Goal: Task Accomplishment & Management: Manage account settings

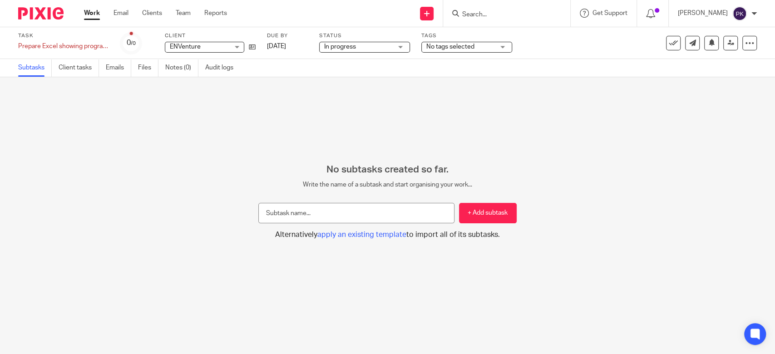
click at [84, 13] on link "Work" at bounding box center [92, 13] width 16 height 9
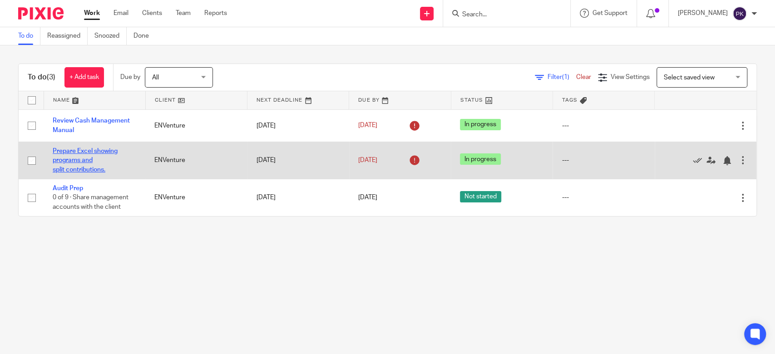
click at [84, 157] on link "Prepare Excel showing programs and split contributions." at bounding box center [85, 160] width 65 height 25
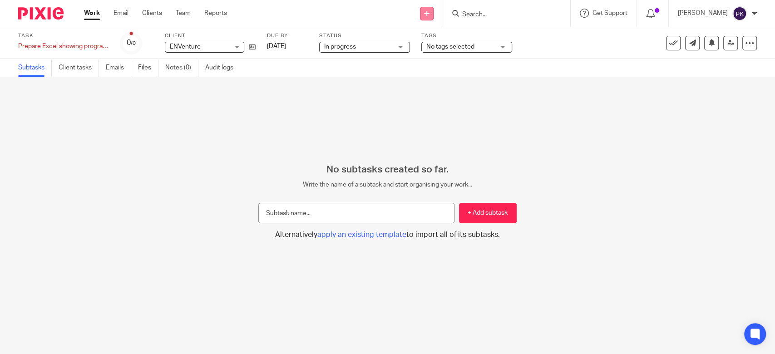
click at [424, 12] on icon at bounding box center [426, 13] width 5 height 5
click at [417, 51] on link "Create task" at bounding box center [422, 55] width 64 height 13
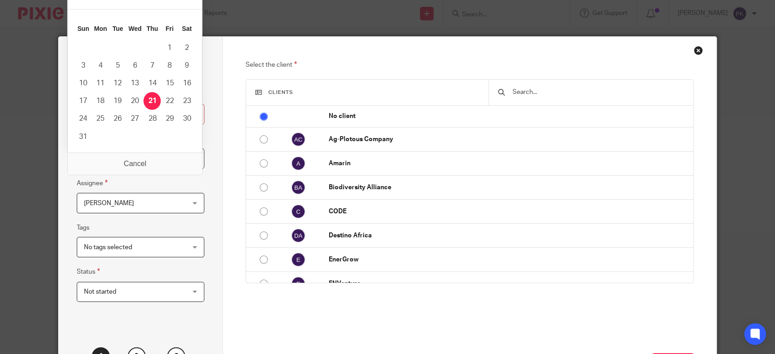
click at [189, 163] on input "2025-08-21" at bounding box center [141, 158] width 128 height 20
type input "2025-08-19"
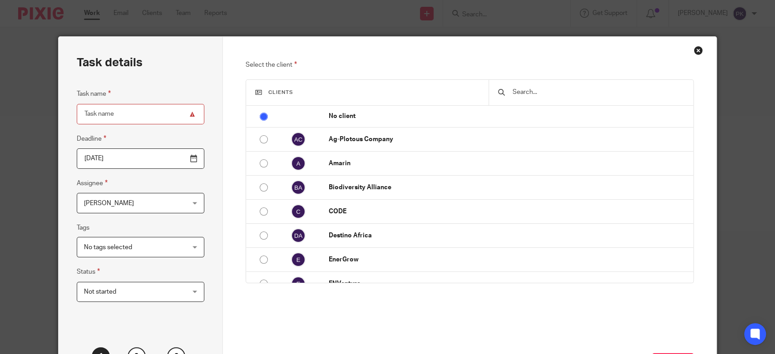
click at [152, 115] on input "Task name" at bounding box center [141, 114] width 128 height 20
type input "Update asset tracker"
click at [525, 93] on input "text" at bounding box center [598, 92] width 172 height 10
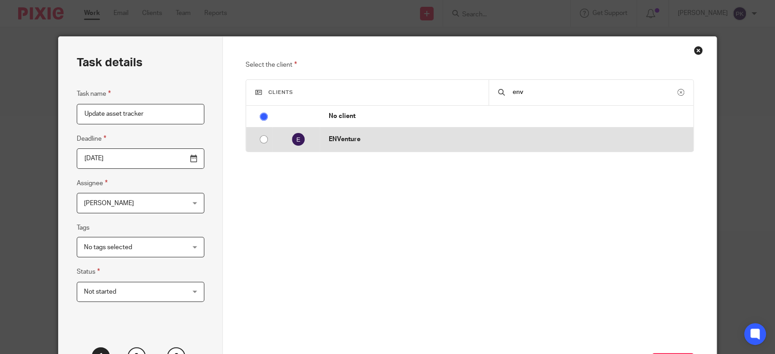
type input "env"
click at [527, 136] on p "ENVenture" at bounding box center [509, 139] width 360 height 9
radio input "false"
radio input "true"
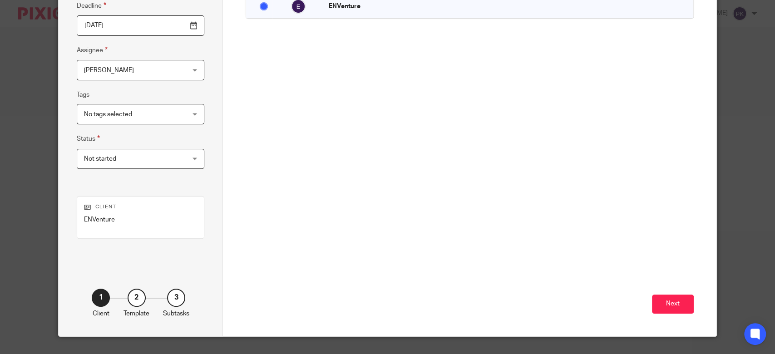
scroll to position [152, 0]
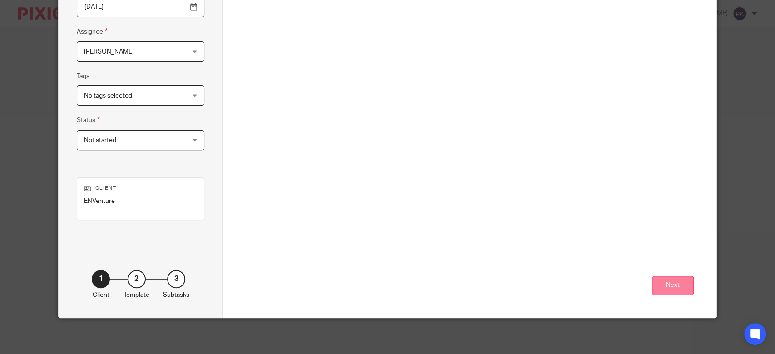
click at [662, 289] on button "Next" at bounding box center [673, 286] width 42 height 20
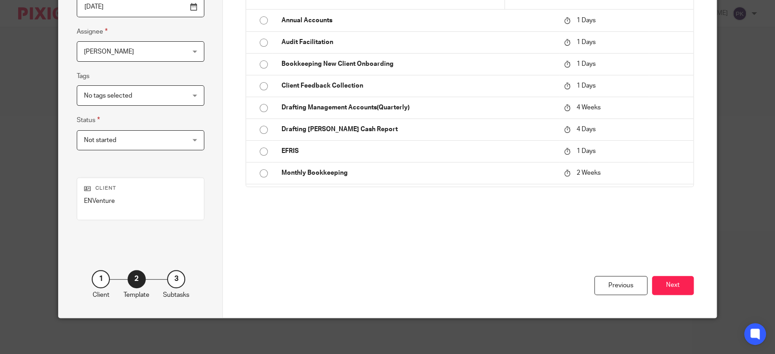
click at [662, 289] on button "Next" at bounding box center [673, 286] width 42 height 20
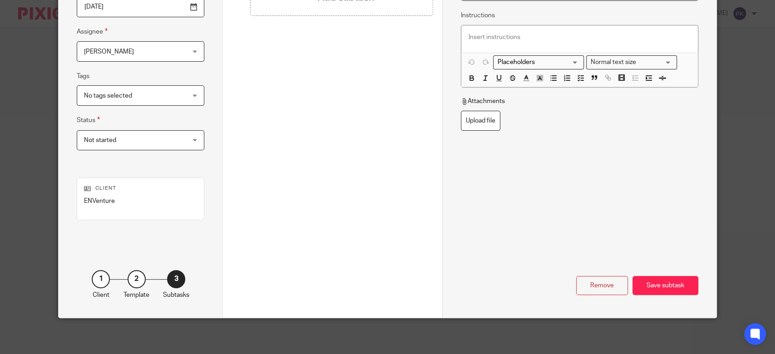
click at [662, 289] on div "Save subtask" at bounding box center [665, 286] width 66 height 20
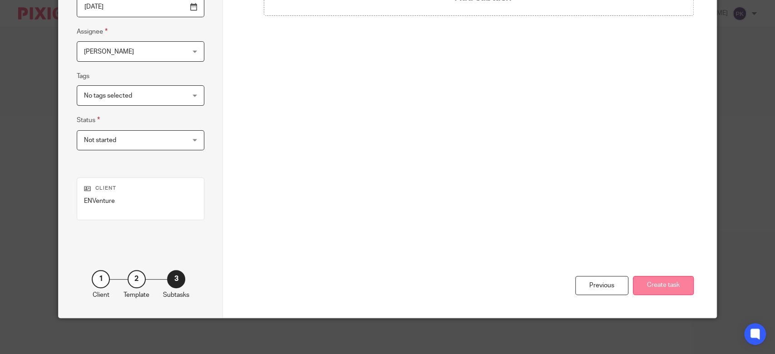
click at [650, 291] on button "Create task" at bounding box center [663, 286] width 61 height 20
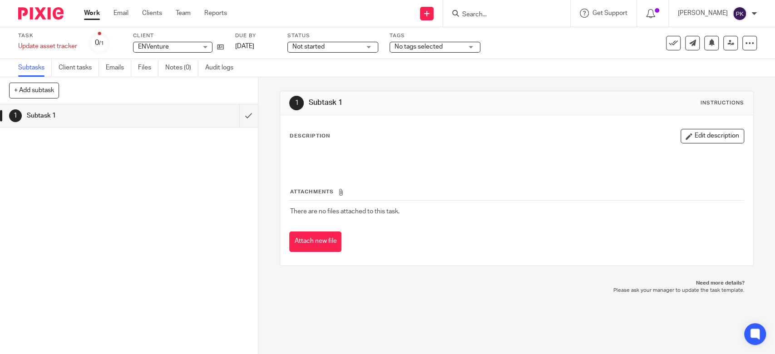
click at [95, 16] on link "Work" at bounding box center [92, 13] width 16 height 9
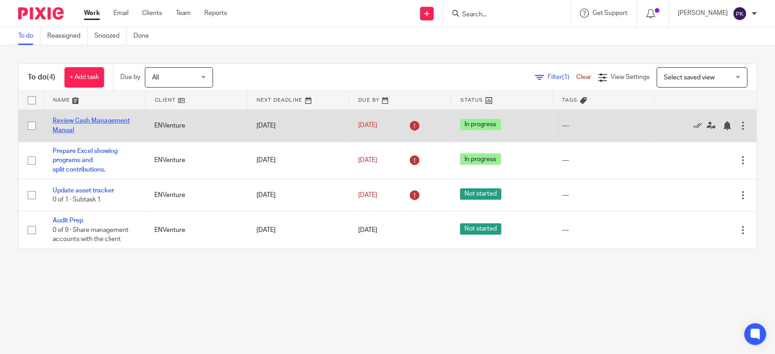
click at [91, 120] on link "Review Cash Management Manual" at bounding box center [91, 125] width 77 height 15
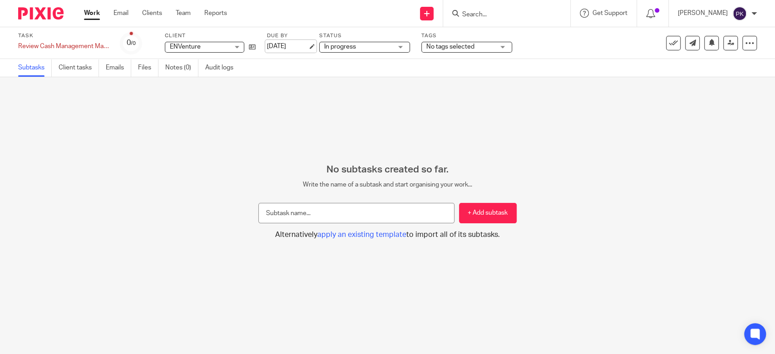
click at [305, 47] on link "[DATE]" at bounding box center [287, 47] width 41 height 10
click at [235, 48] on div "ENVenture ENVenture" at bounding box center [204, 47] width 79 height 11
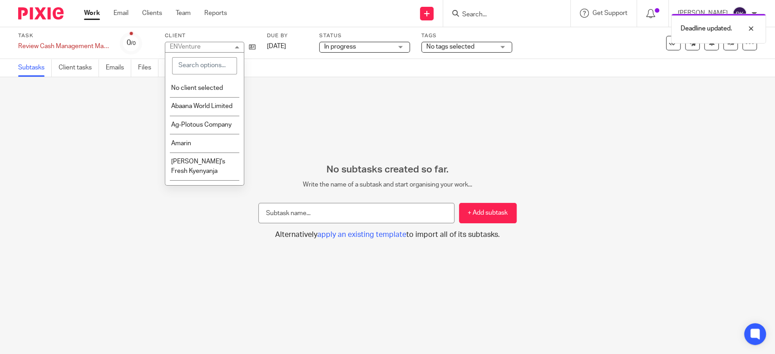
click at [235, 48] on div "ENVenture ENVenture" at bounding box center [204, 47] width 79 height 11
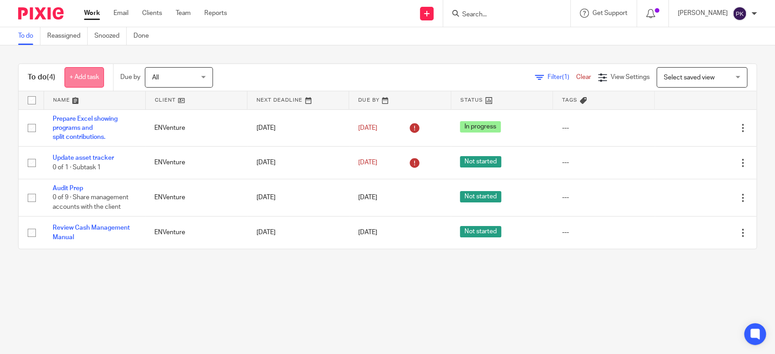
click at [73, 73] on link "+ Add task" at bounding box center [83, 77] width 39 height 20
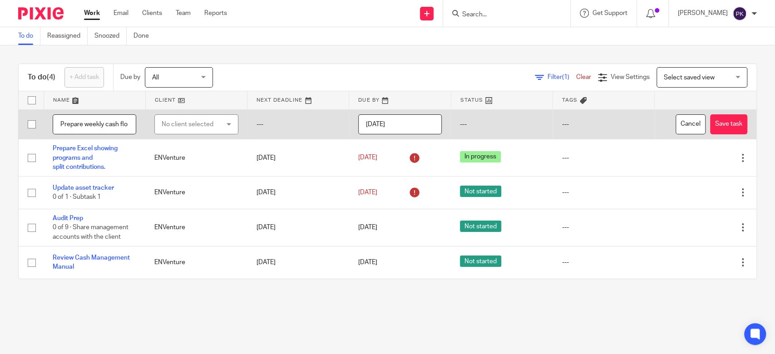
scroll to position [0, 6]
type input "Prepare weekly cash flow"
click at [217, 124] on div "No client selected" at bounding box center [192, 124] width 61 height 19
type input "env"
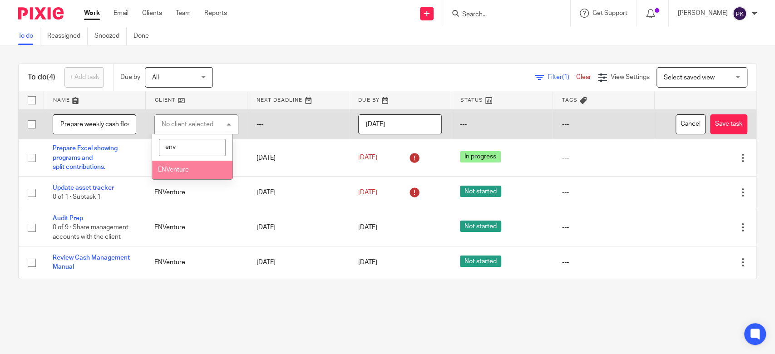
click at [207, 167] on li "ENVenture" at bounding box center [192, 170] width 80 height 19
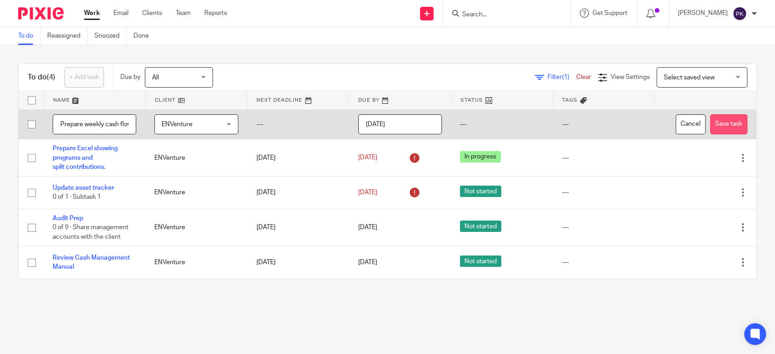
click at [715, 122] on button "Save task" at bounding box center [728, 124] width 37 height 20
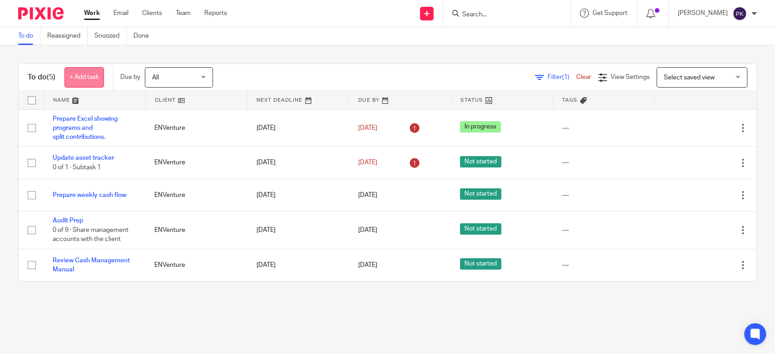
click at [85, 80] on link "+ Add task" at bounding box center [83, 77] width 39 height 20
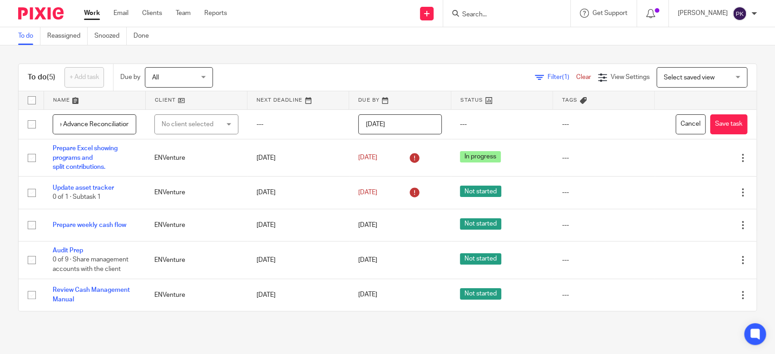
scroll to position [0, 30]
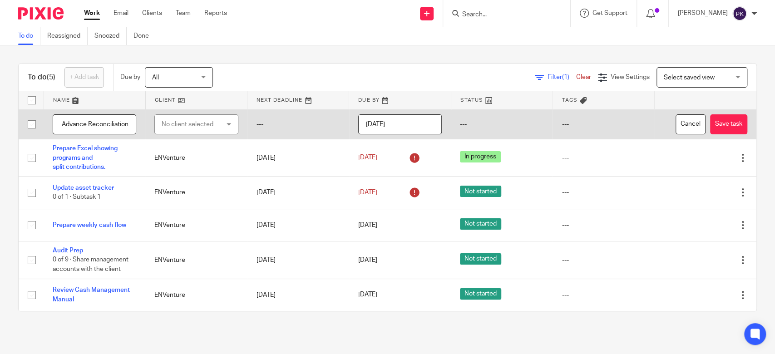
type input "Employee Advance Reconciliation"
click at [210, 126] on div "No client selected" at bounding box center [192, 124] width 61 height 19
type input "env"
click at [193, 175] on li "ENVenture" at bounding box center [192, 170] width 80 height 19
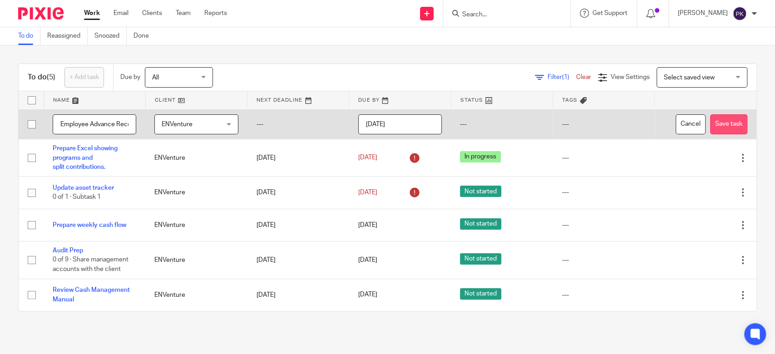
click at [710, 124] on button "Save task" at bounding box center [728, 124] width 37 height 20
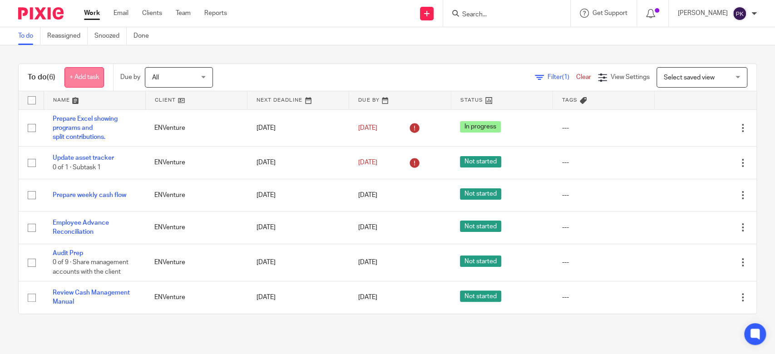
click at [94, 78] on link "+ Add task" at bounding box center [83, 77] width 39 height 20
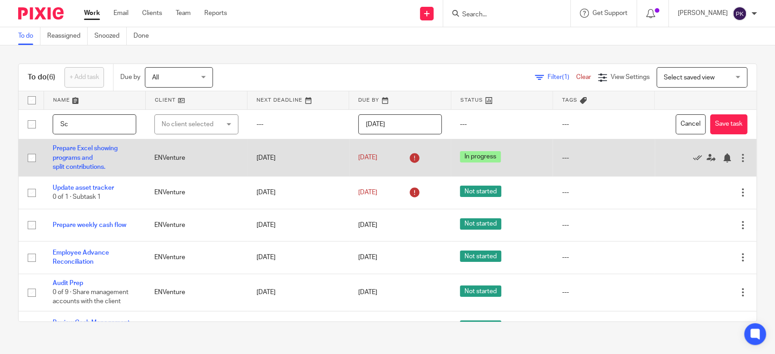
type input "S"
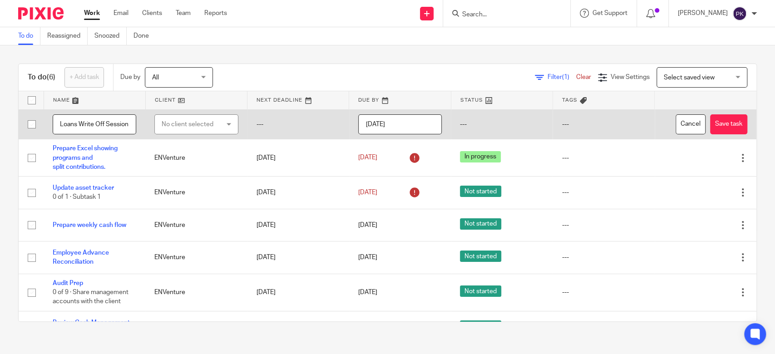
type input "Loans Write Off Session"
click at [220, 123] on div "No client selected" at bounding box center [196, 124] width 84 height 20
type input "env"
click at [192, 175] on li "ENVenture" at bounding box center [190, 170] width 79 height 19
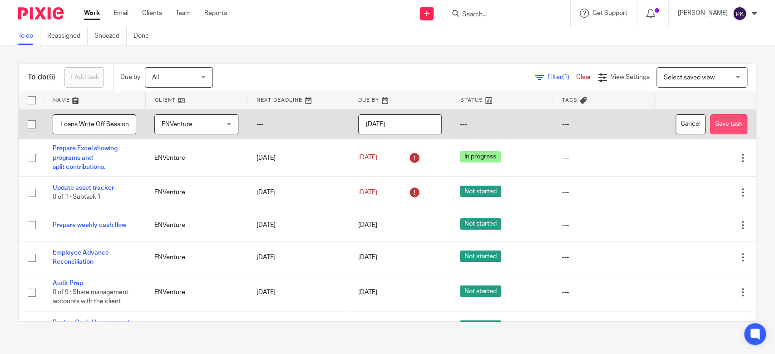
click at [710, 128] on button "Save task" at bounding box center [728, 124] width 37 height 20
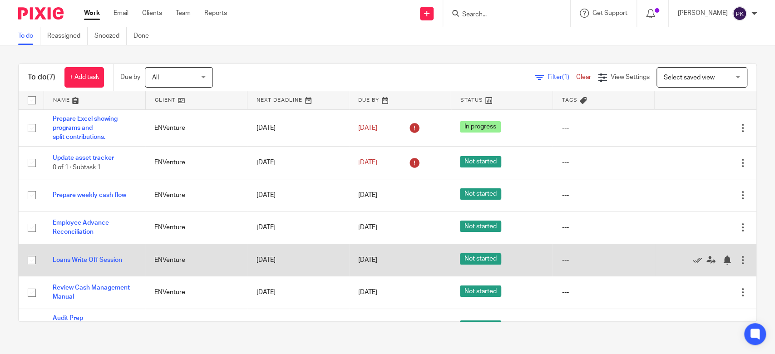
click at [101, 264] on td "Loans Write Off Session" at bounding box center [95, 260] width 102 height 32
click at [115, 256] on td "Loans Write Off Session" at bounding box center [95, 260] width 102 height 32
click at [121, 261] on link "Loans Write Off Session" at bounding box center [87, 260] width 69 height 6
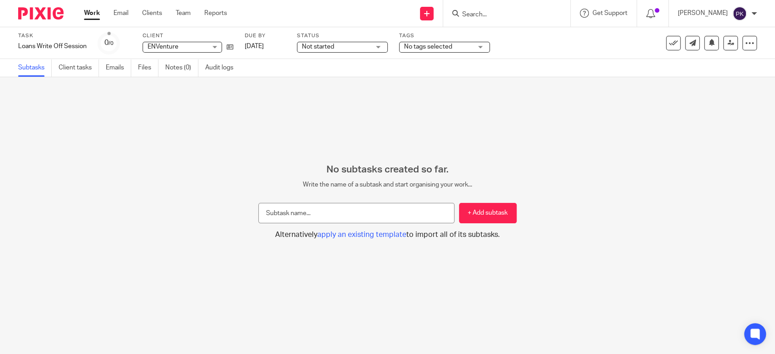
click at [44, 69] on link "Subtasks" at bounding box center [35, 68] width 34 height 18
drag, startPoint x: 0, startPoint y: 0, endPoint x: 323, endPoint y: 214, distance: 387.5
click at [323, 214] on input "text" at bounding box center [356, 213] width 196 height 20
type input "Schedule session with [PERSON_NAME] and [PERSON_NAME]"
click at [492, 221] on button "+ Add subtask" at bounding box center [488, 213] width 58 height 20
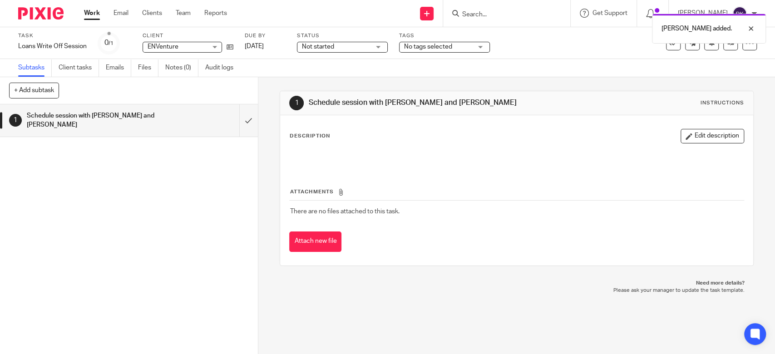
click at [97, 15] on link "Work" at bounding box center [92, 13] width 16 height 9
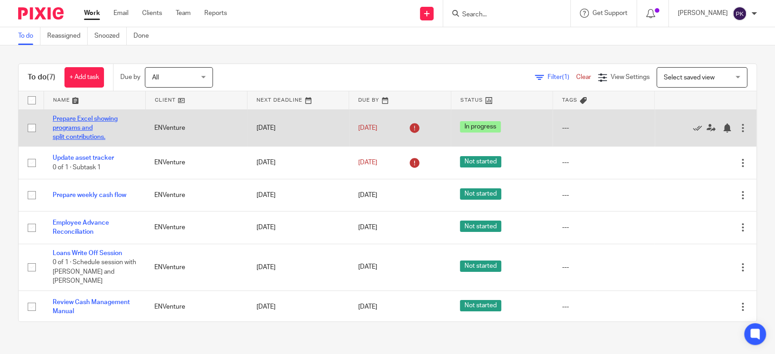
click at [98, 122] on link "Prepare Excel showing programs and split contributions." at bounding box center [85, 128] width 65 height 25
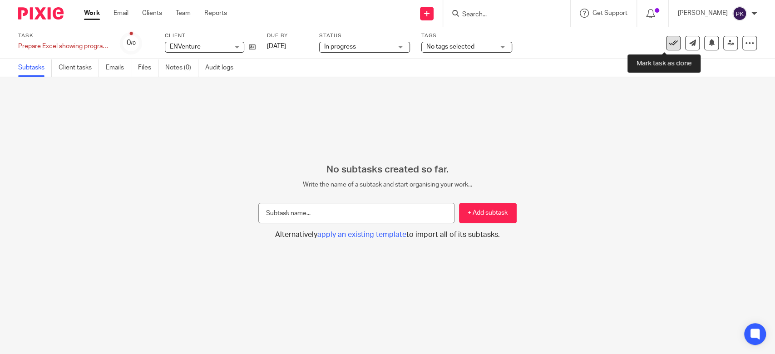
click at [669, 43] on icon at bounding box center [673, 43] width 9 height 9
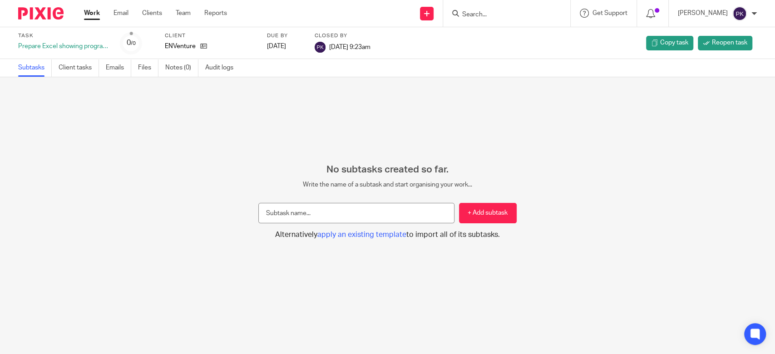
click at [94, 15] on link "Work" at bounding box center [92, 13] width 16 height 9
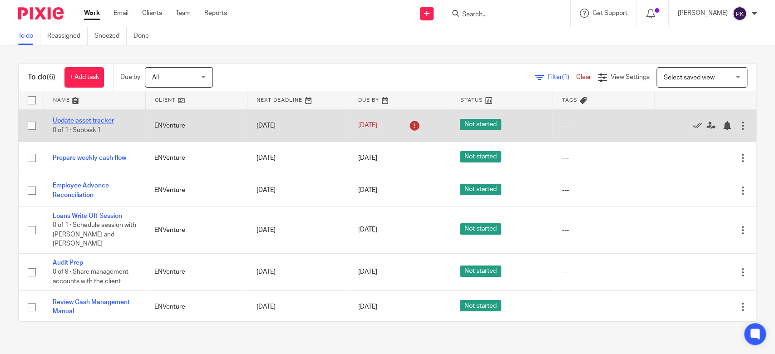
click at [108, 120] on link "Update asset tracker" at bounding box center [83, 121] width 61 height 6
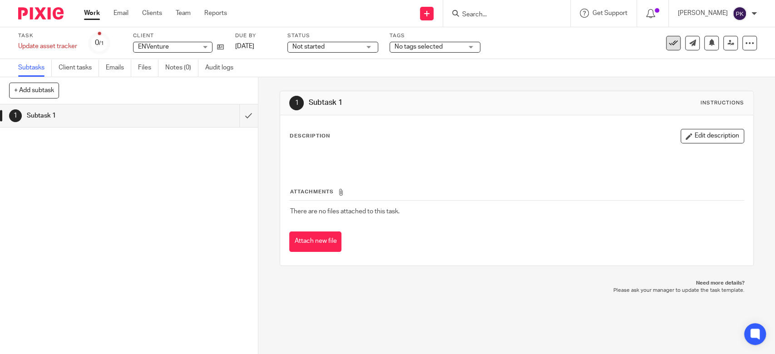
click at [669, 44] on icon at bounding box center [673, 43] width 9 height 9
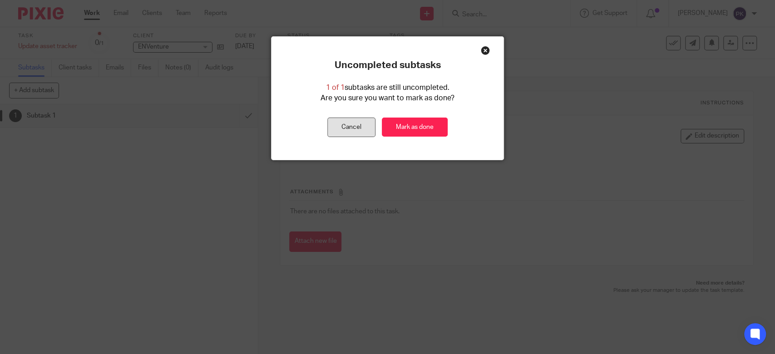
click at [349, 130] on button "Cancel" at bounding box center [351, 128] width 48 height 20
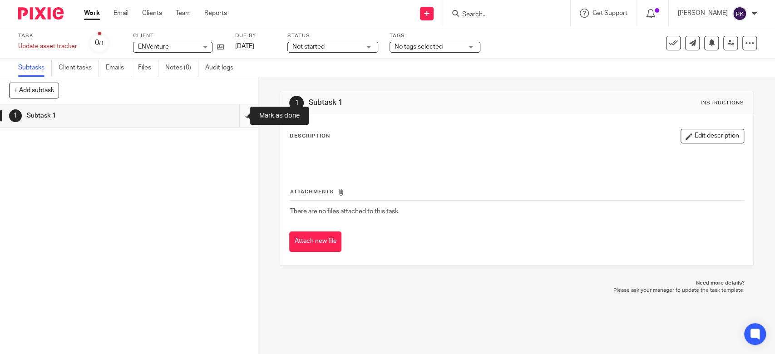
click at [236, 120] on input "submit" at bounding box center [129, 115] width 258 height 23
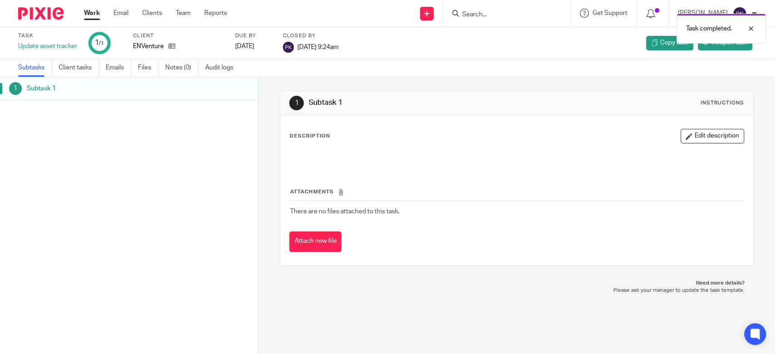
click at [95, 13] on link "Work" at bounding box center [92, 13] width 16 height 9
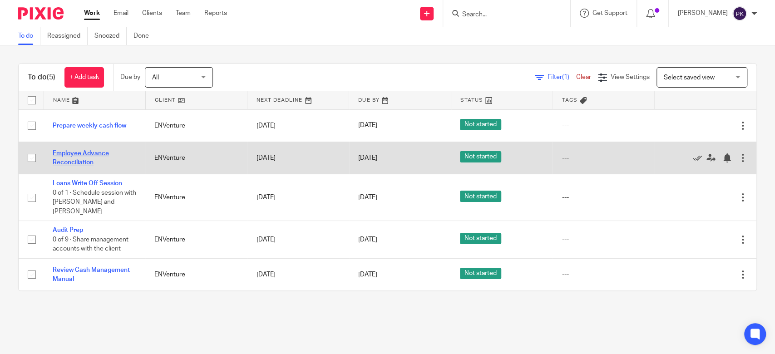
click at [86, 156] on link "Employee Advance Reconciliation" at bounding box center [81, 157] width 56 height 15
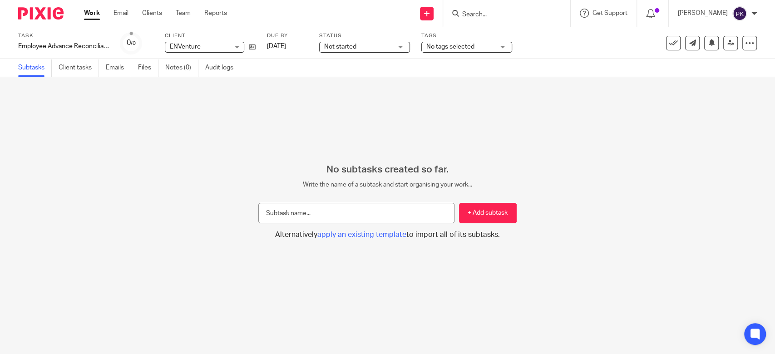
click at [316, 212] on input "text" at bounding box center [356, 213] width 196 height 20
type input "J"
type input "C"
type input "Project Officer Account Reconciliation"
click at [459, 217] on button "+ Add subtask" at bounding box center [488, 213] width 58 height 20
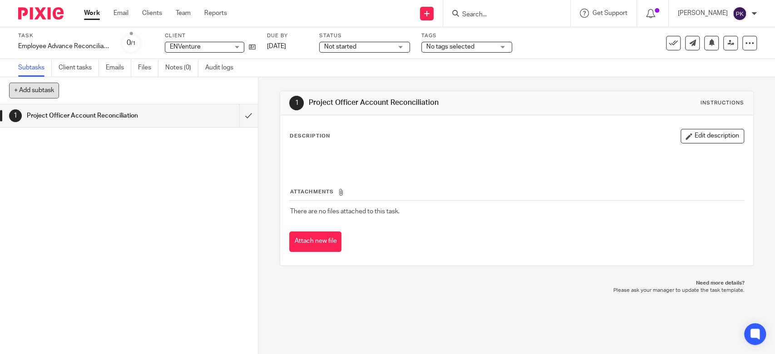
click at [18, 89] on button "+ Add subtask" at bounding box center [34, 90] width 50 height 15
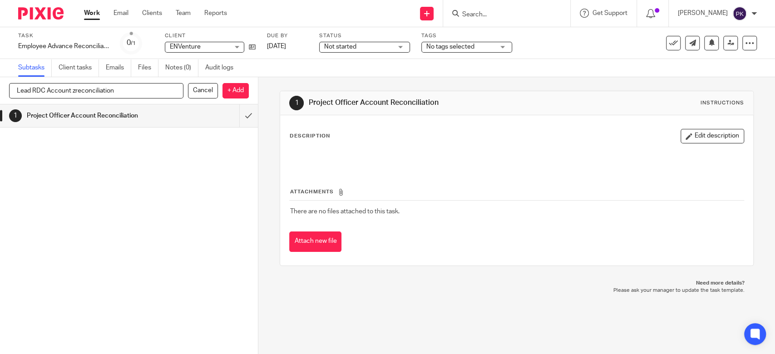
click at [76, 92] on input "Lead RDC Account zreconciliation" at bounding box center [96, 90] width 174 height 15
type input "Lead RDC Account Reconciliation"
click at [232, 89] on p "+ Add" at bounding box center [235, 90] width 26 height 15
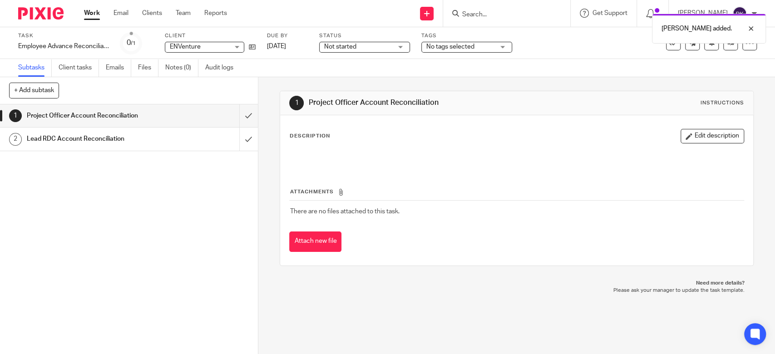
click at [92, 18] on link "Work" at bounding box center [92, 13] width 16 height 9
